Goal: Complete application form

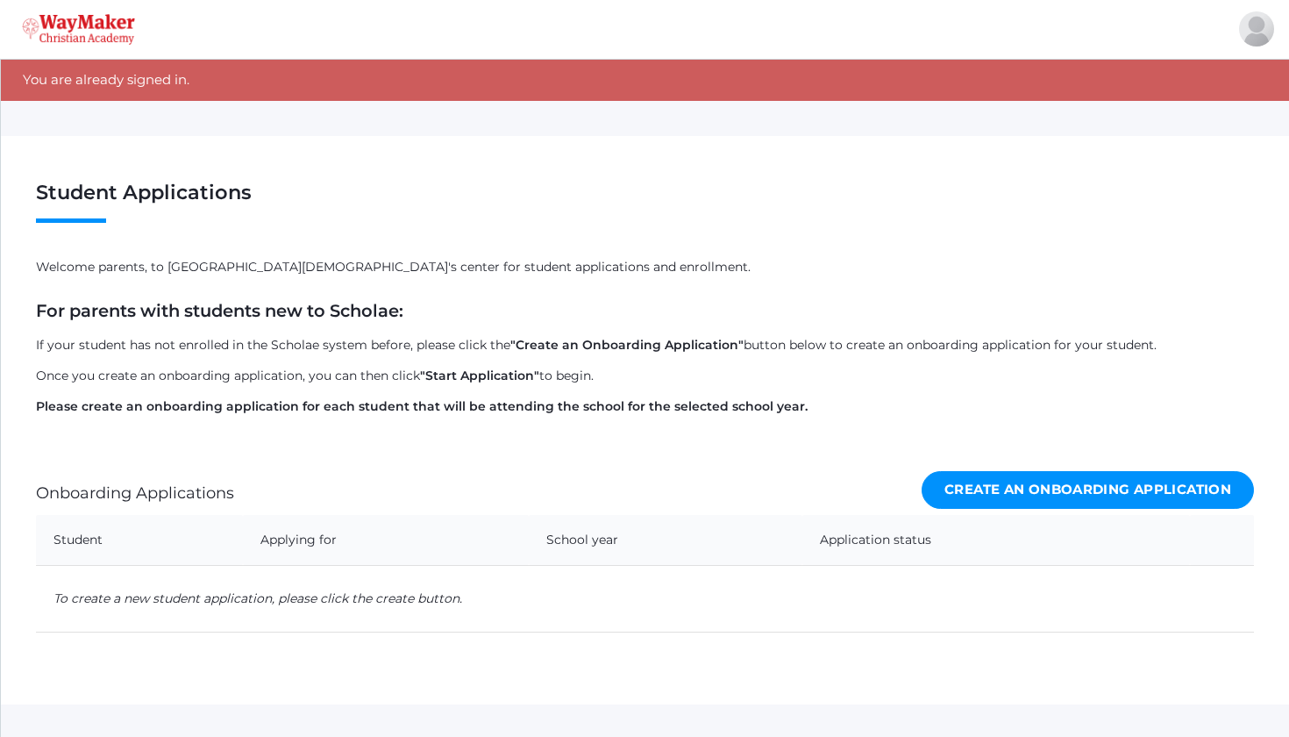
click at [93, 25] on img at bounding box center [78, 29] width 113 height 31
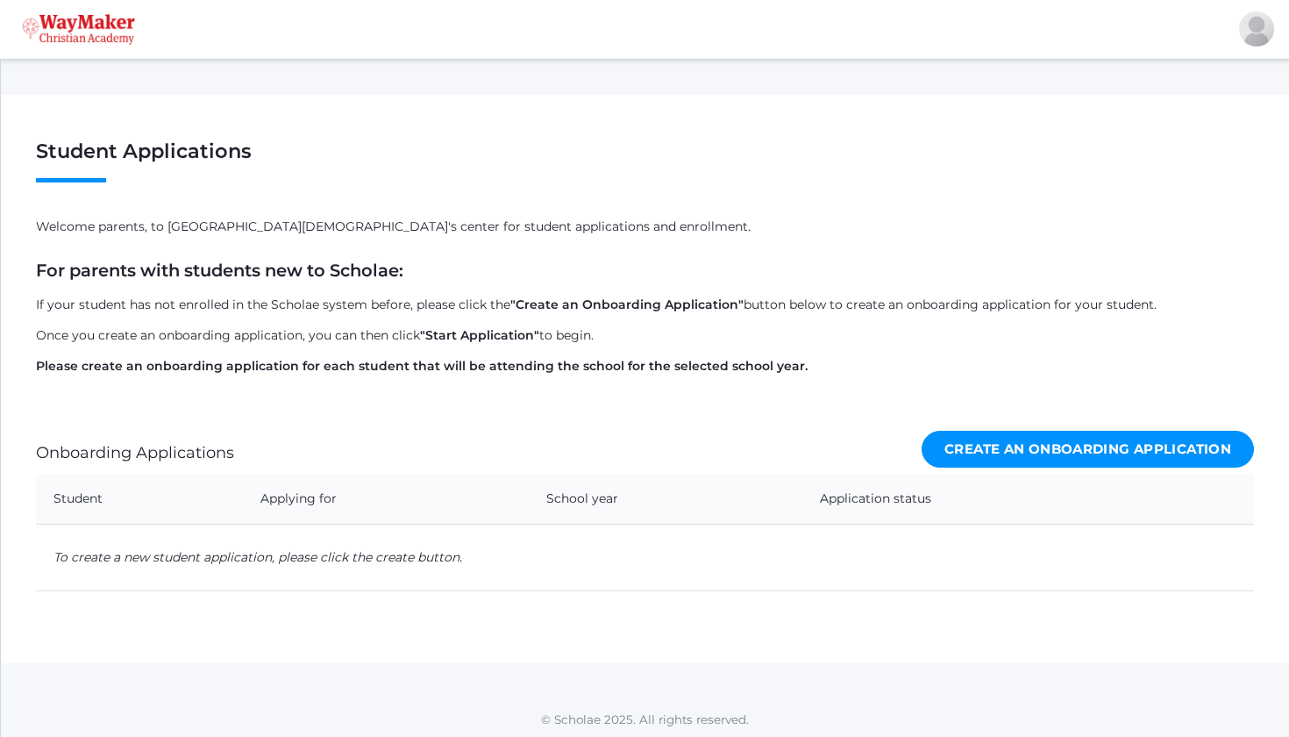
click at [72, 23] on img at bounding box center [78, 29] width 113 height 31
click at [115, 34] on img at bounding box center [78, 29] width 113 height 31
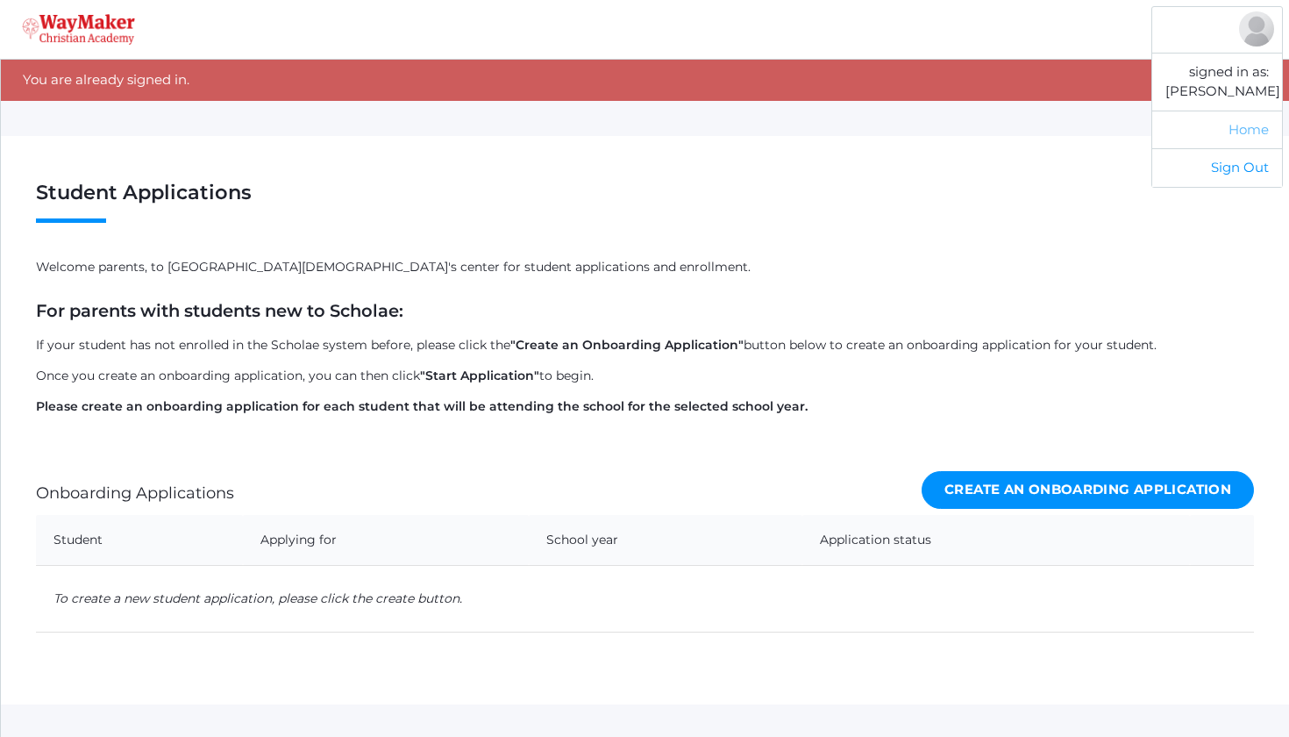
click at [1254, 125] on link "Home" at bounding box center [1218, 130] width 130 height 39
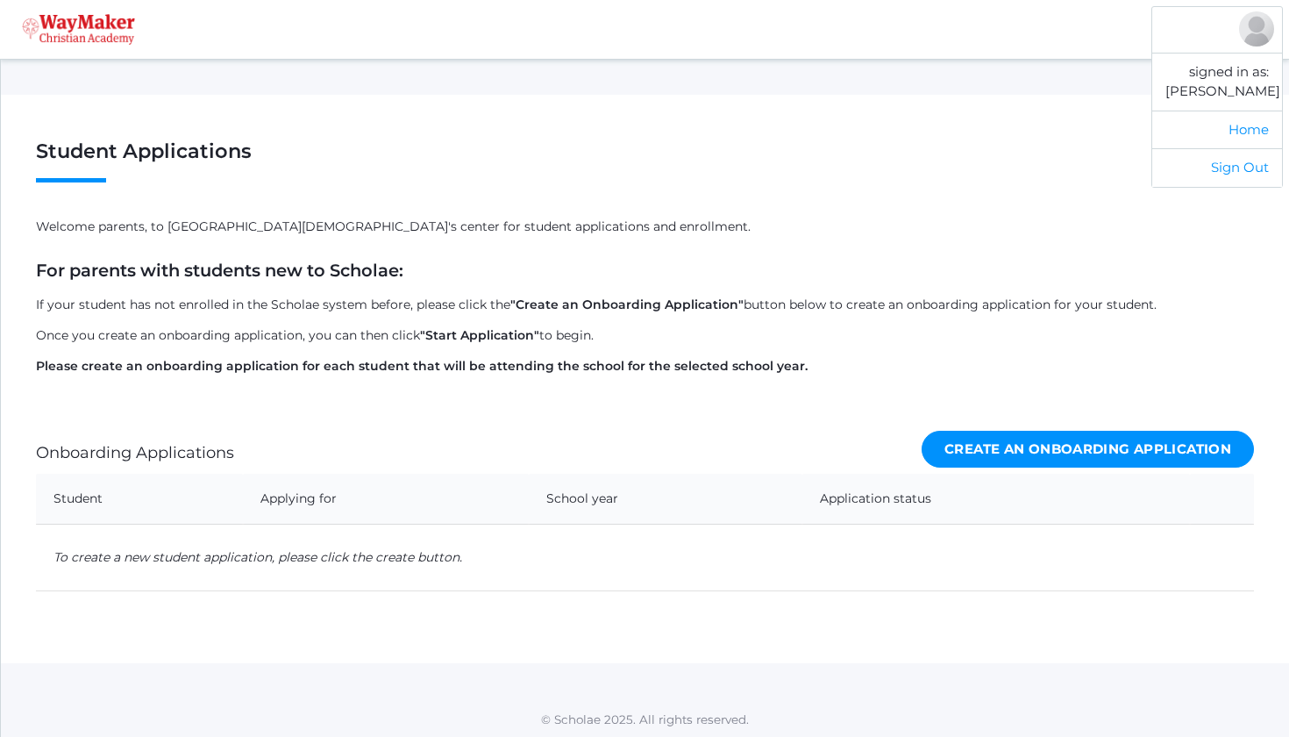
click at [1251, 27] on div at bounding box center [1256, 28] width 35 height 35
click at [904, 218] on p "Welcome parents, to [GEOGRAPHIC_DATA][DEMOGRAPHIC_DATA]'s center for student ap…" at bounding box center [645, 227] width 1218 height 18
